Goal: Browse casually

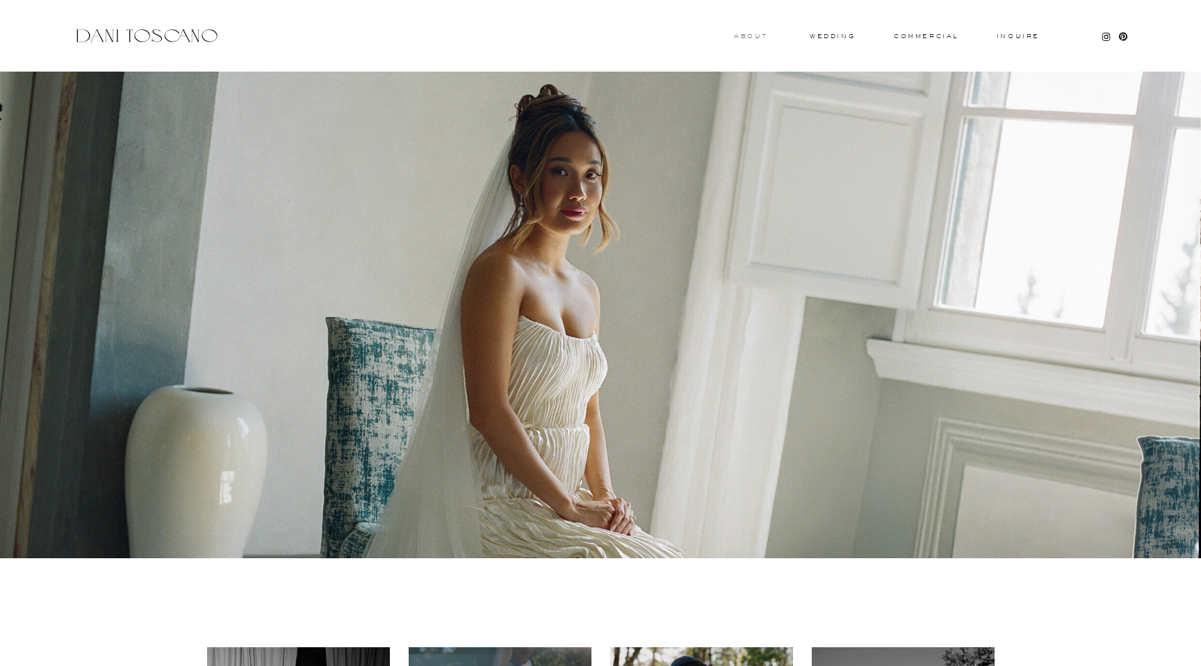
click at [747, 33] on h3 "About" at bounding box center [749, 35] width 31 height 5
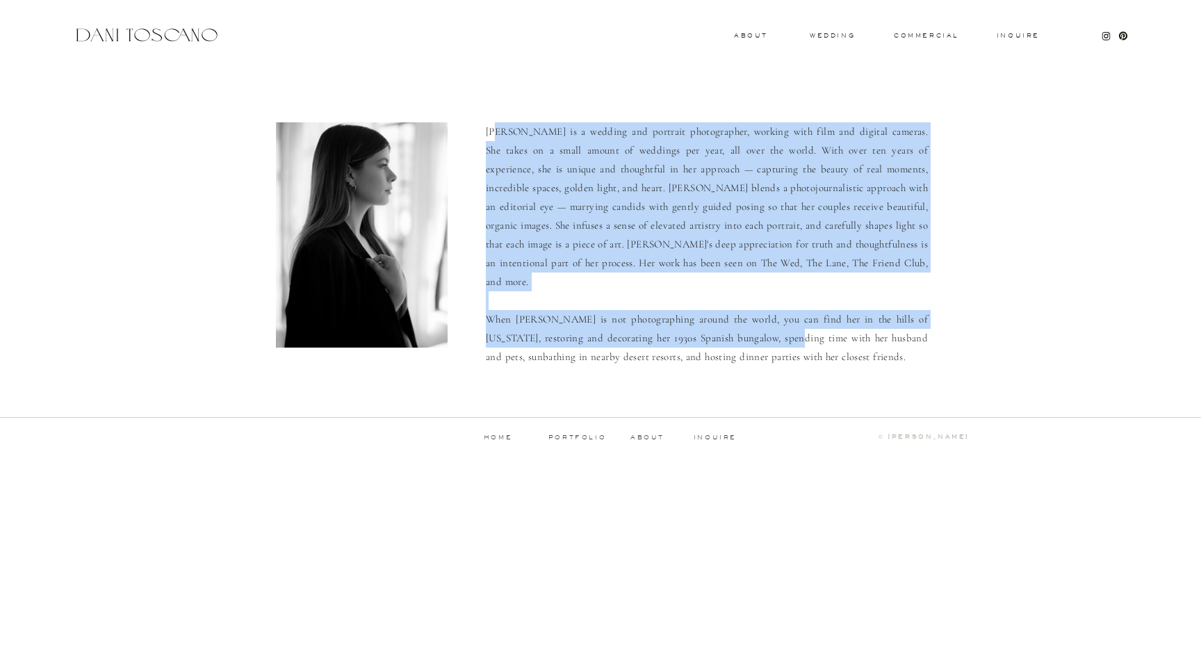
drag, startPoint x: 500, startPoint y: 127, endPoint x: 795, endPoint y: 318, distance: 351.0
click at [795, 318] on p "Dani is a wedding and portrait photographer, working with film and digital came…" at bounding box center [707, 243] width 442 height 242
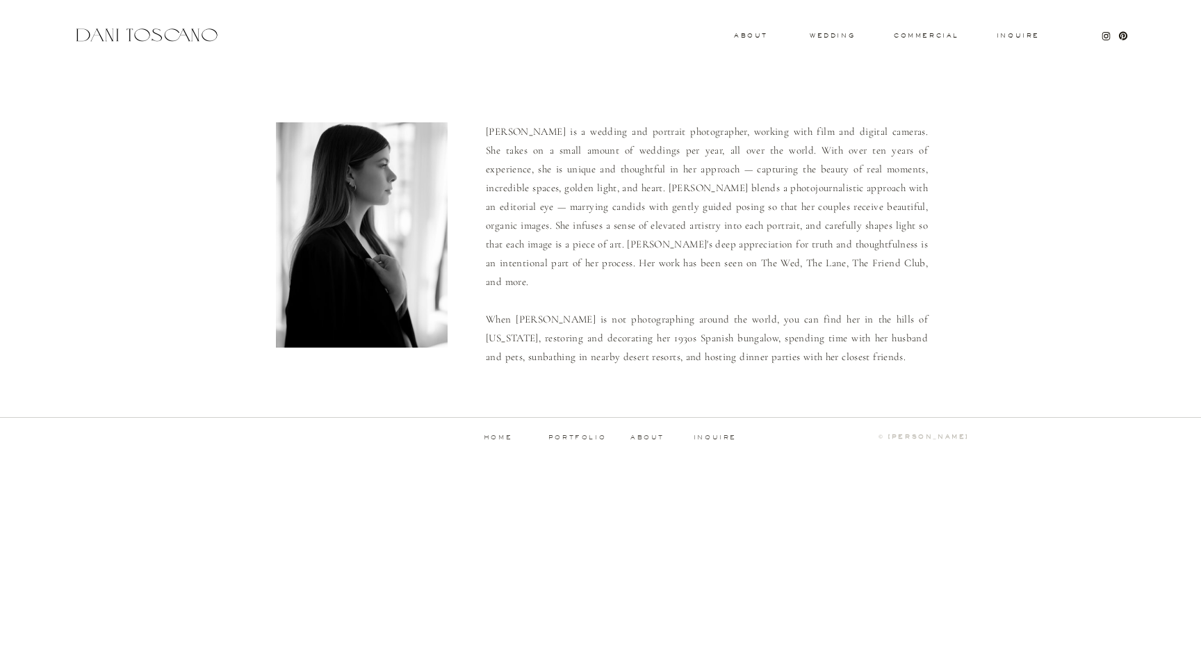
click at [825, 322] on p "Dani is a wedding and portrait photographer, working with film and digital came…" at bounding box center [707, 243] width 442 height 242
click at [839, 36] on h3 "wedding" at bounding box center [832, 35] width 45 height 5
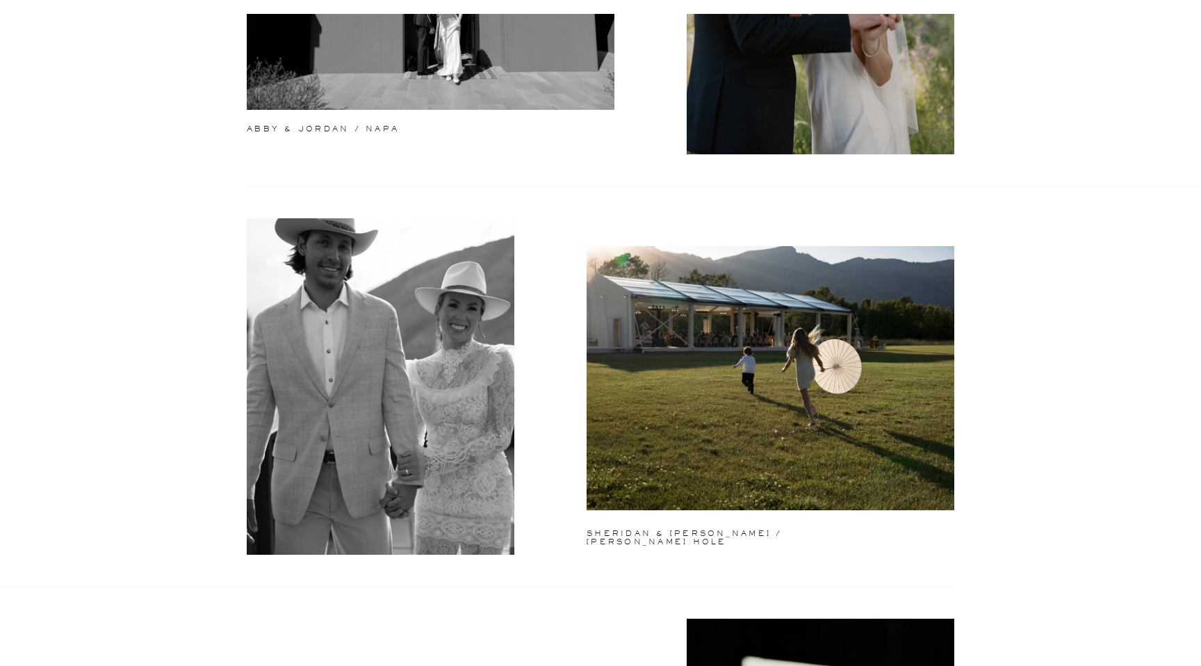
scroll to position [741, 0]
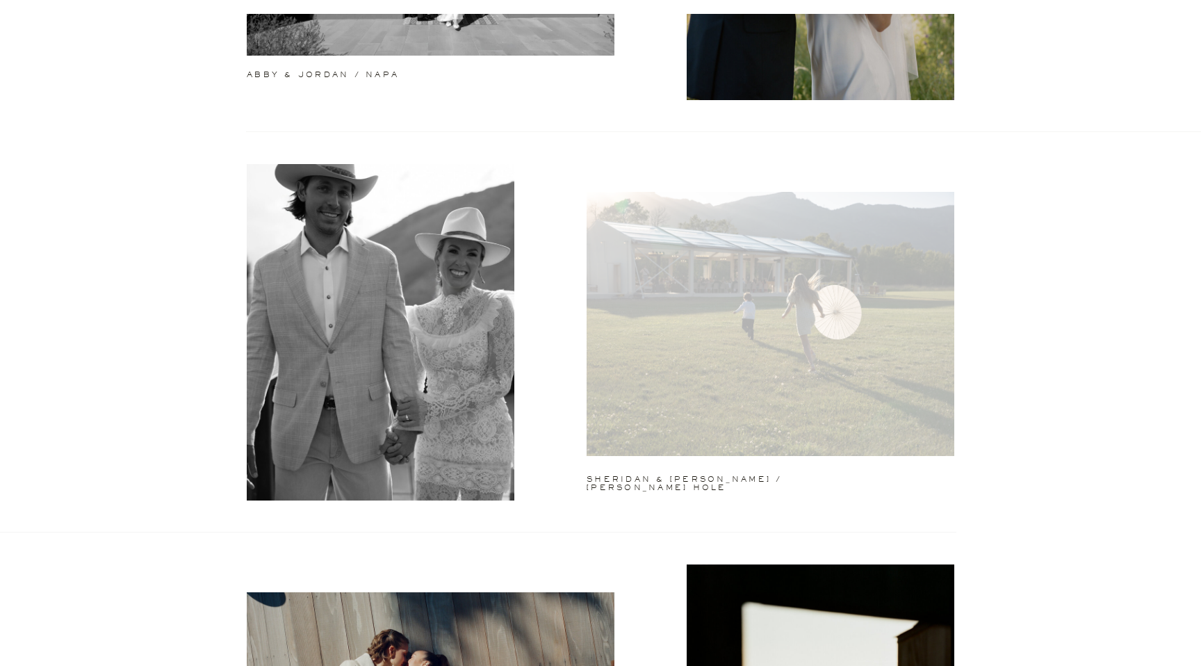
click at [713, 323] on div at bounding box center [771, 324] width 368 height 264
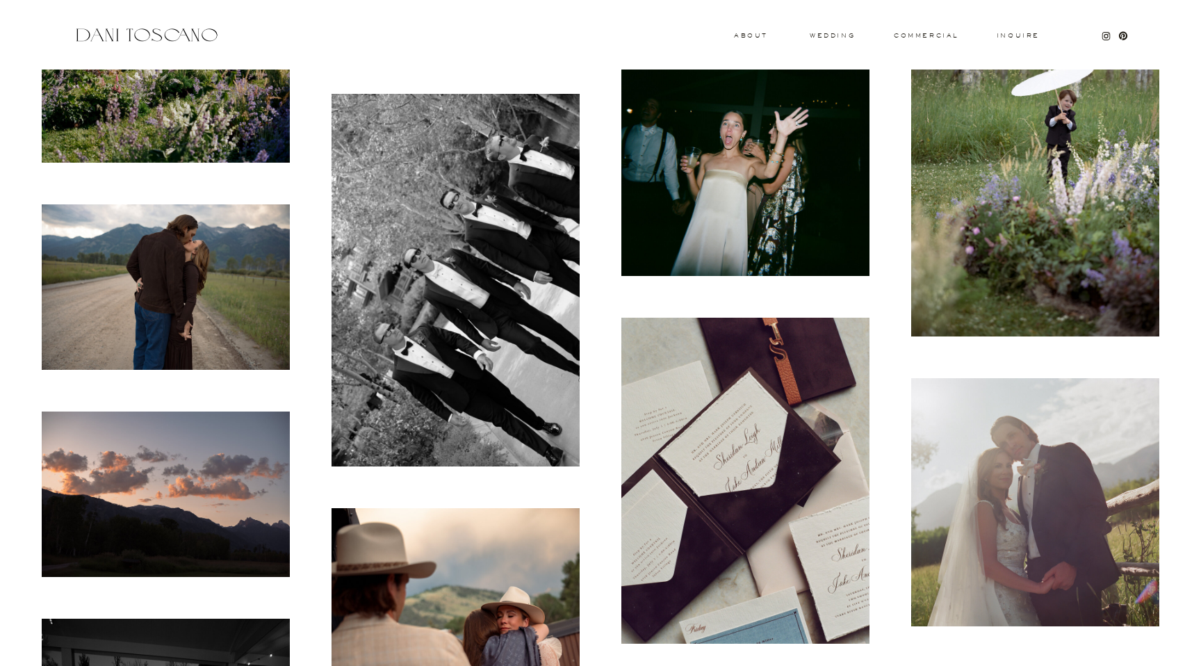
scroll to position [6983, 0]
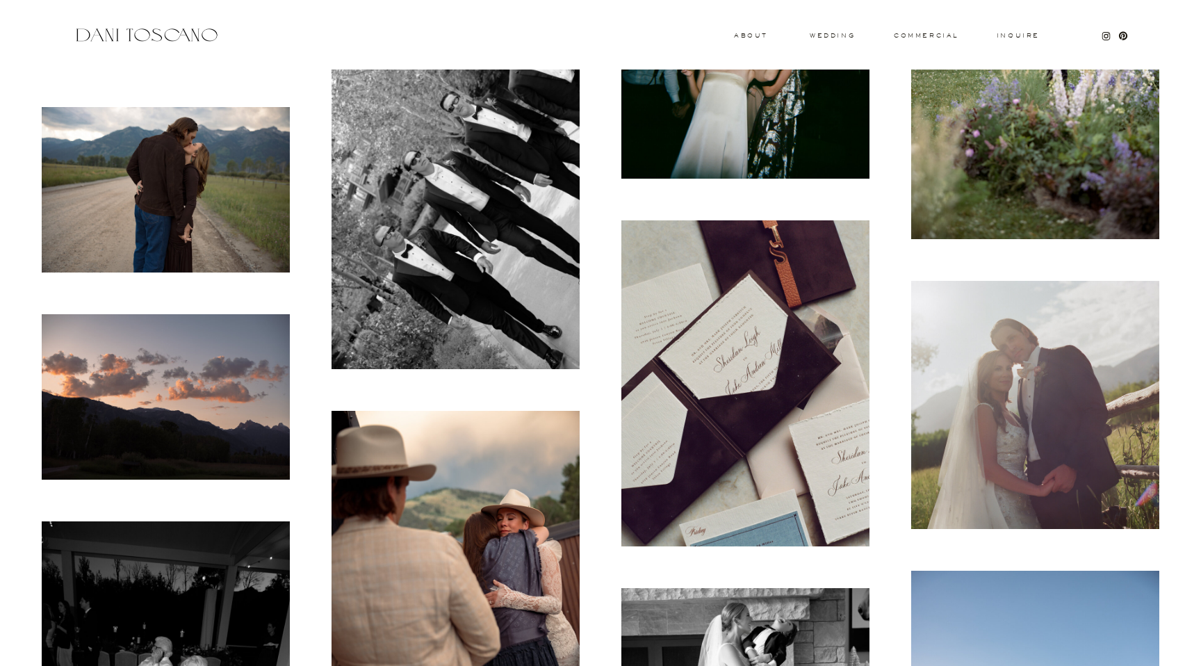
click at [715, 391] on img at bounding box center [746, 383] width 248 height 326
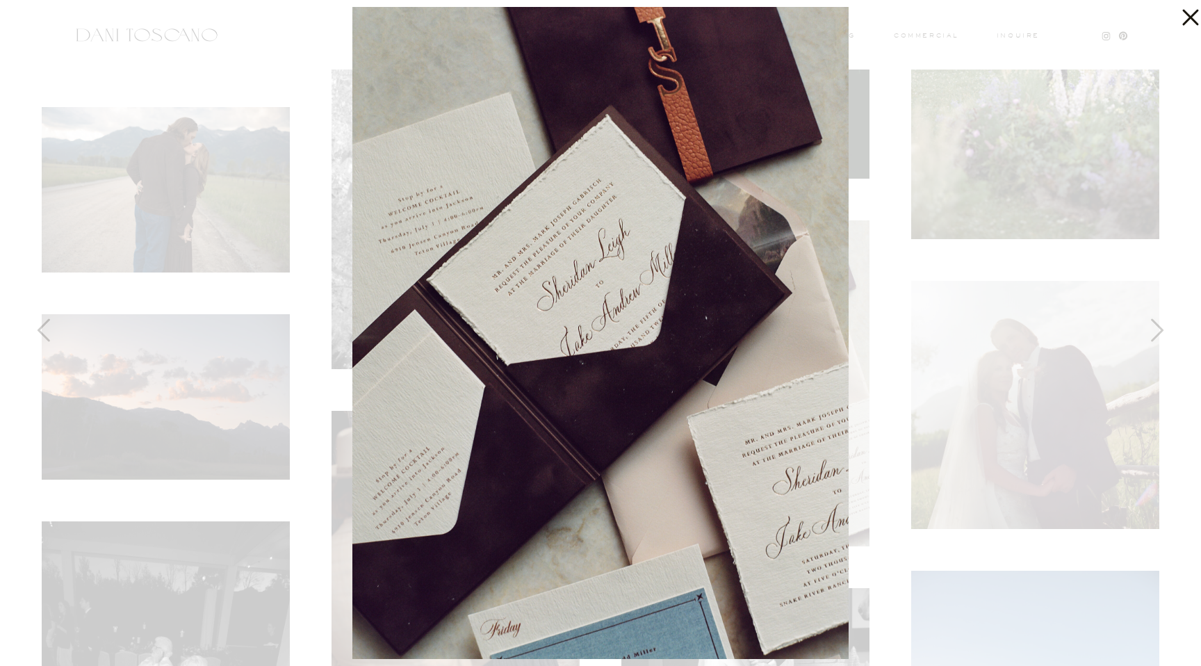
click at [909, 222] on div at bounding box center [600, 333] width 1201 height 666
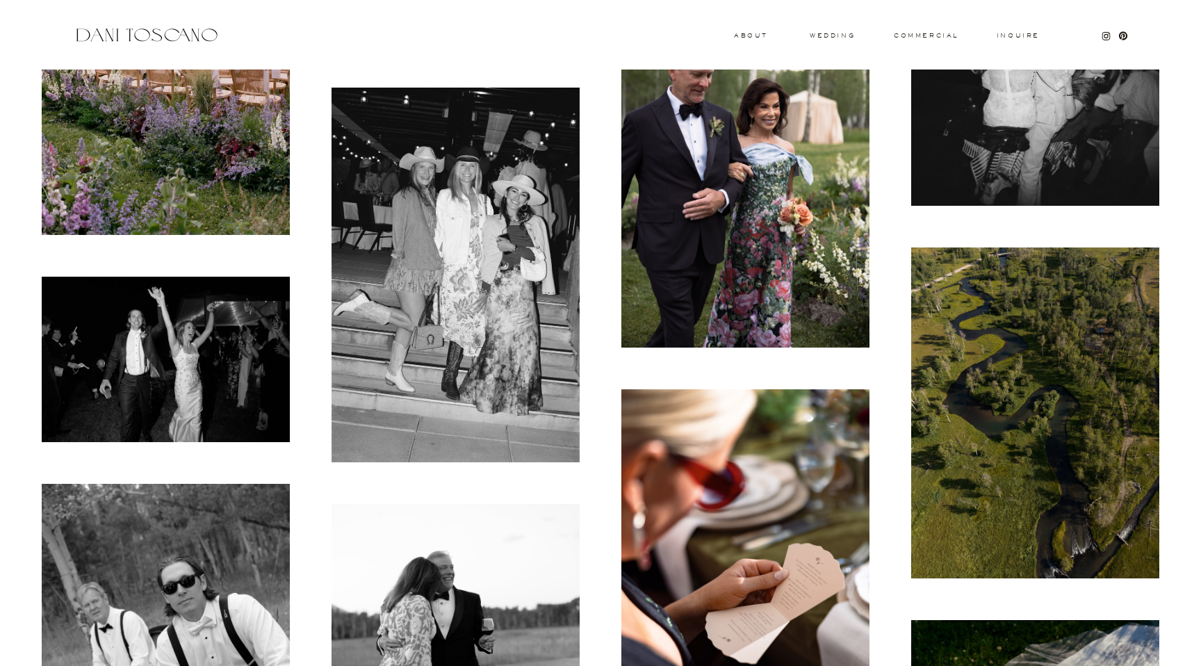
scroll to position [8184, 0]
